Goal: Task Accomplishment & Management: Manage account settings

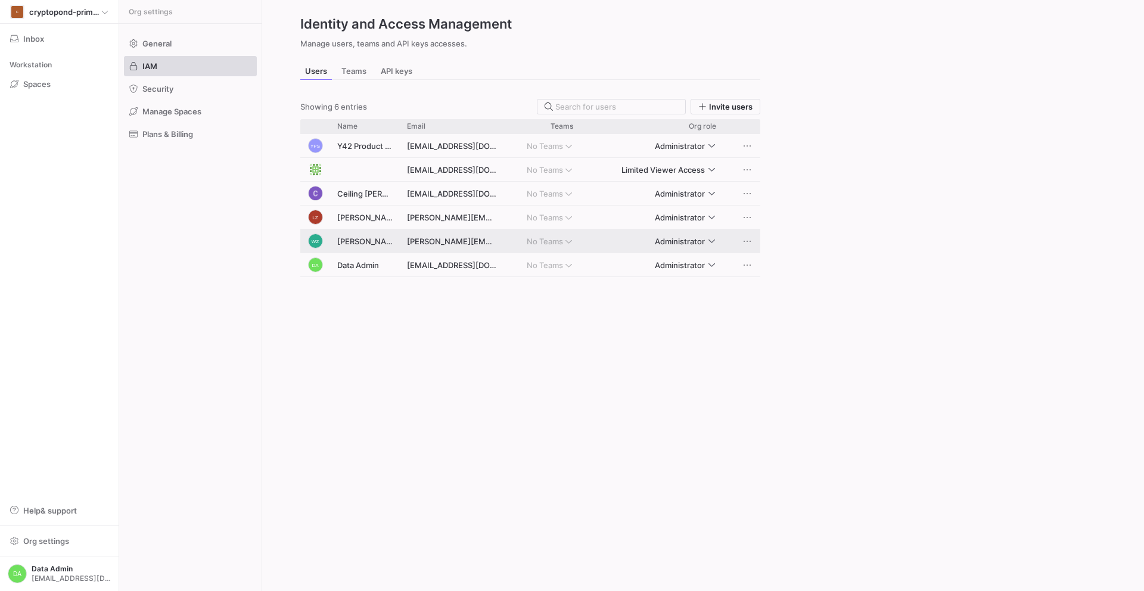
click at [748, 240] on span "Press SPACE to select this row." at bounding box center [747, 241] width 12 height 12
click at [770, 273] on span "Remove" at bounding box center [775, 277] width 30 height 10
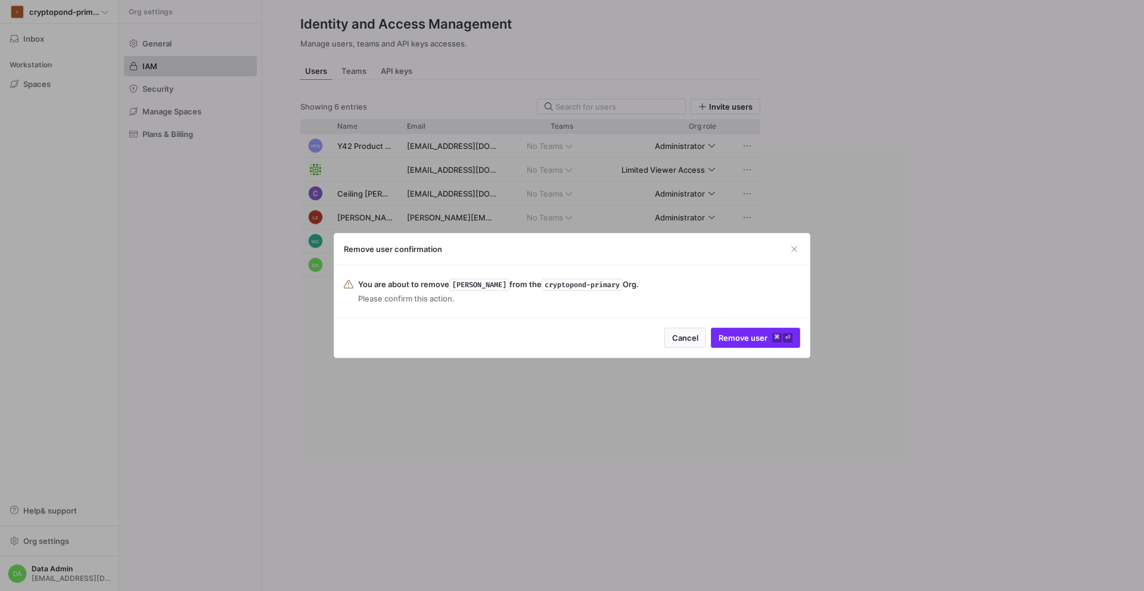
click at [757, 335] on span "Remove user ⌘ ⏎" at bounding box center [756, 338] width 74 height 10
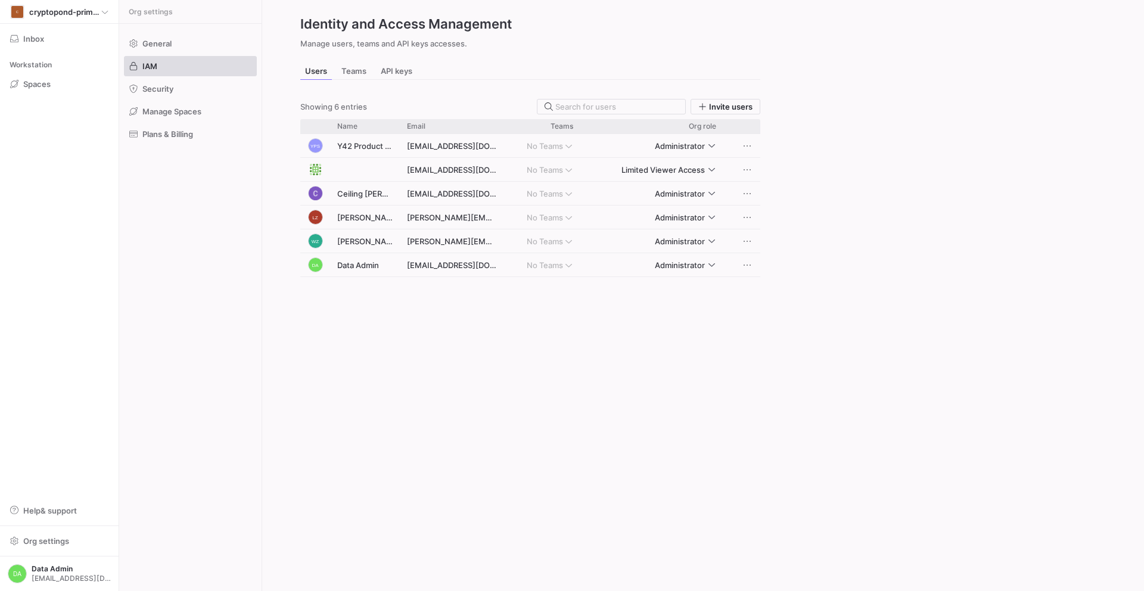
click at [469, 368] on div "YPS Y42 Product Support mail-product-support@y42.com No Teams Administrator bil…" at bounding box center [530, 355] width 460 height 443
